Goal: Transaction & Acquisition: Purchase product/service

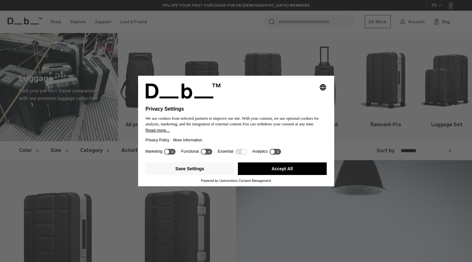
click at [270, 167] on button "Accept All" at bounding box center [282, 168] width 89 height 13
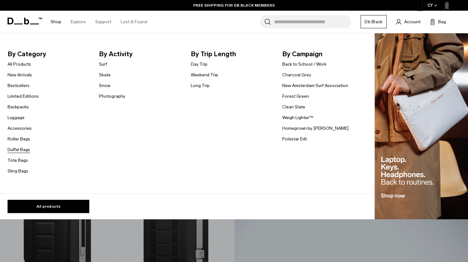
click at [17, 150] on link "Duffel Bags" at bounding box center [19, 149] width 23 height 7
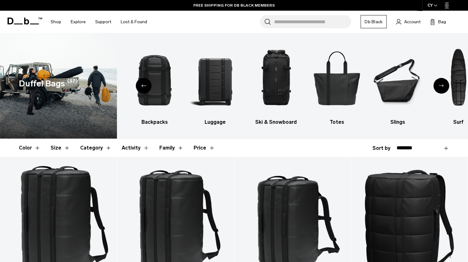
scroll to position [94, 0]
